Goal: Obtain resource: Download file/media

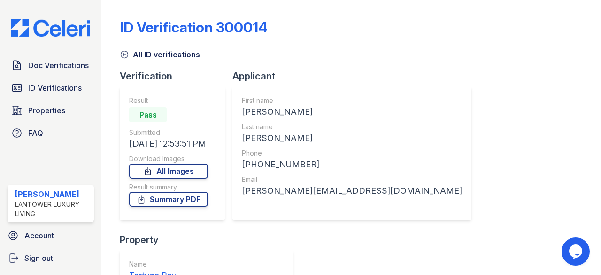
scroll to position [132, 0]
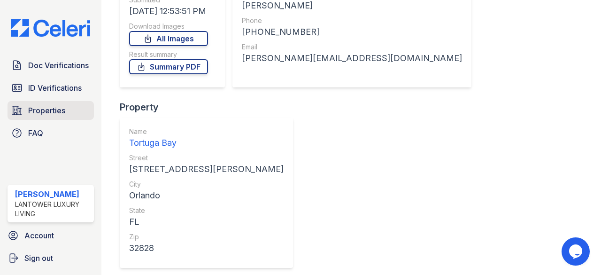
drag, startPoint x: 0, startPoint y: 0, endPoint x: 31, endPoint y: 110, distance: 114.4
click at [31, 110] on span "Properties" at bounding box center [46, 110] width 37 height 11
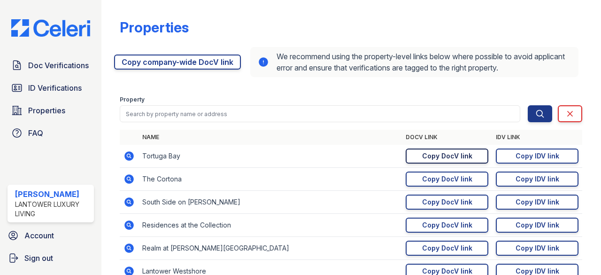
click at [430, 154] on div "Copy DocV link" at bounding box center [447, 155] width 50 height 9
click at [538, 150] on link "Copy IDV link Copy link" at bounding box center [537, 155] width 83 height 15
click at [56, 90] on span "ID Verifications" at bounding box center [55, 87] width 54 height 11
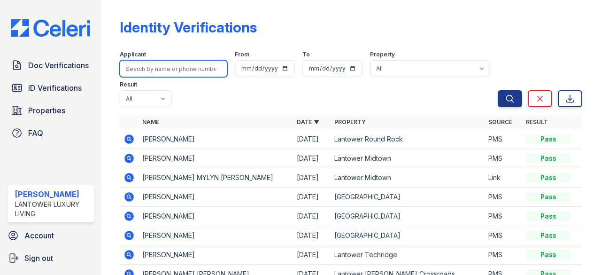
paste input "[EMAIL_ADDRESS][DOMAIN_NAME]"
type input "[EMAIL_ADDRESS][DOMAIN_NAME]"
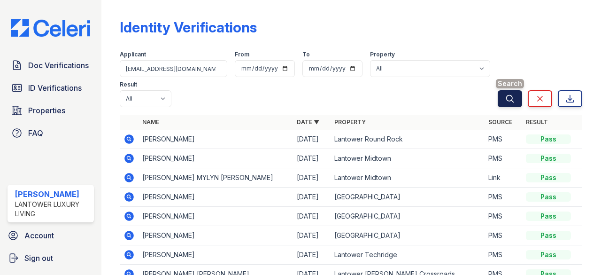
click at [505, 96] on icon "submit" at bounding box center [509, 98] width 9 height 9
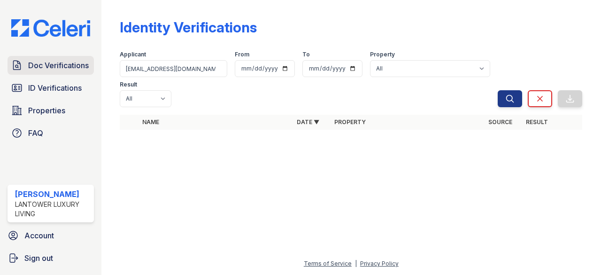
click at [54, 66] on span "Doc Verifications" at bounding box center [58, 65] width 61 height 11
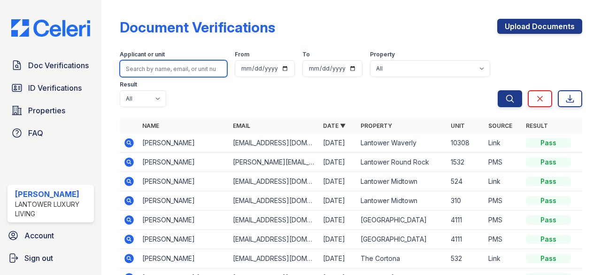
paste input "[EMAIL_ADDRESS][DOMAIN_NAME]"
type input "[EMAIL_ADDRESS][DOMAIN_NAME]"
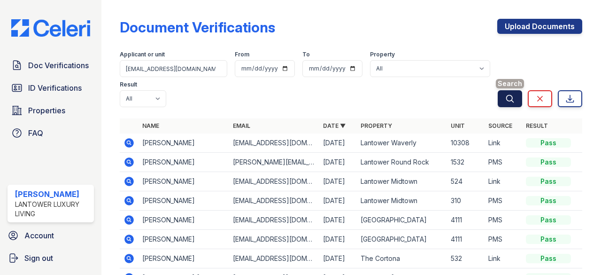
click at [506, 97] on icon "submit" at bounding box center [509, 98] width 7 height 7
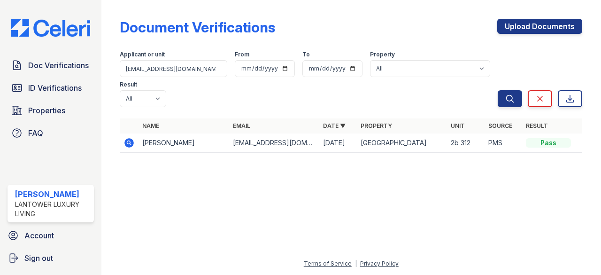
click at [128, 143] on icon at bounding box center [129, 142] width 2 height 2
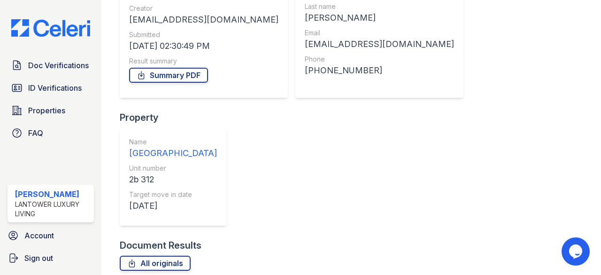
click at [165, 75] on link "Summary PDF" at bounding box center [168, 75] width 79 height 15
